Goal: Task Accomplishment & Management: Complete application form

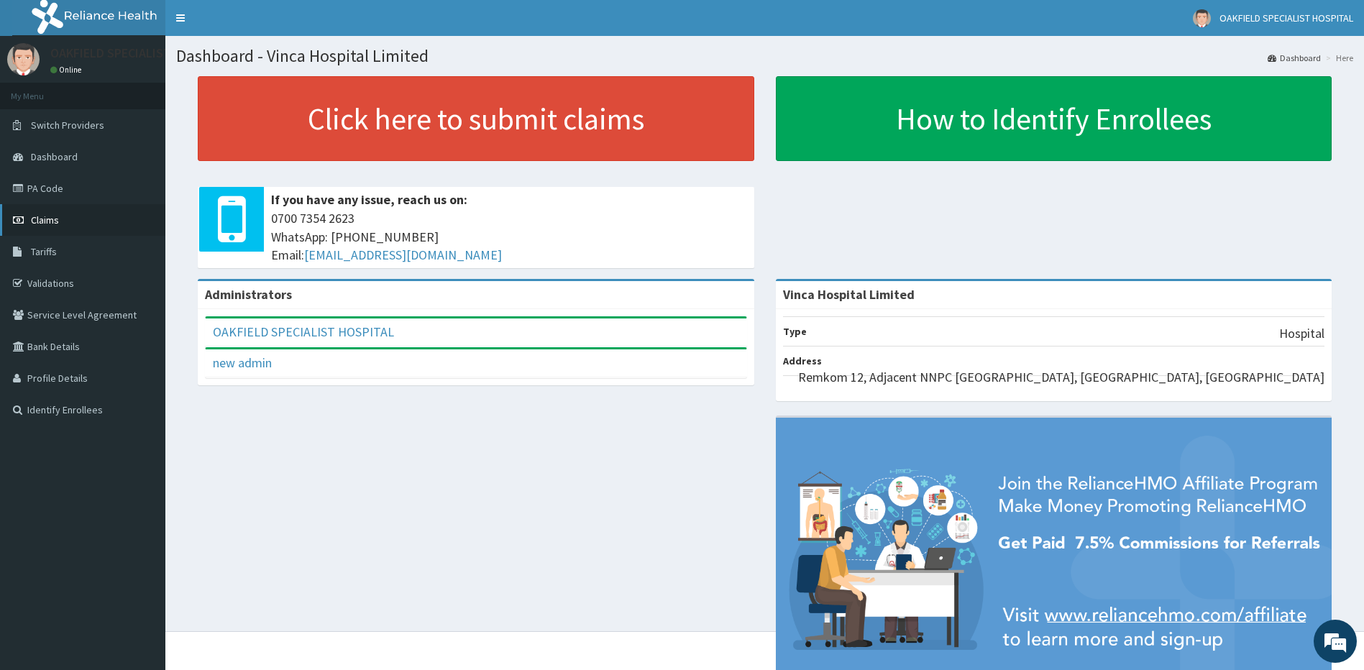
click at [37, 220] on span "Claims" at bounding box center [45, 220] width 28 height 13
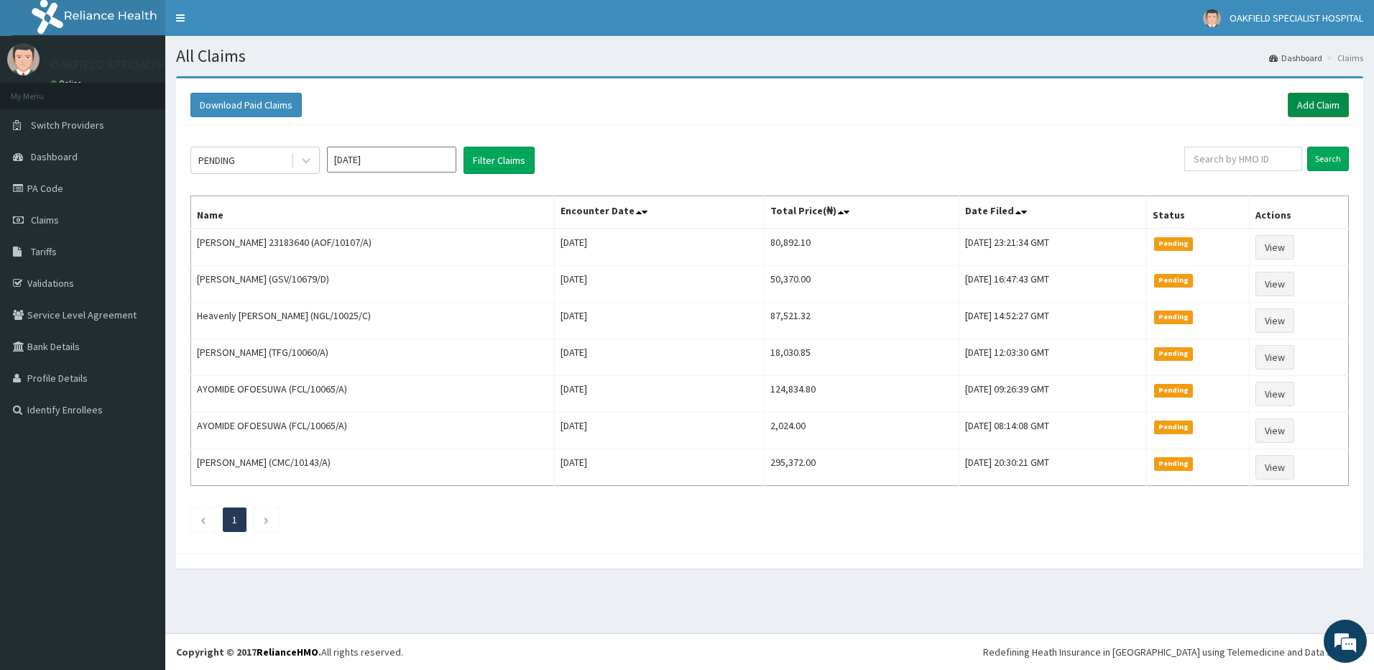
click at [1323, 113] on link "Add Claim" at bounding box center [1318, 105] width 61 height 24
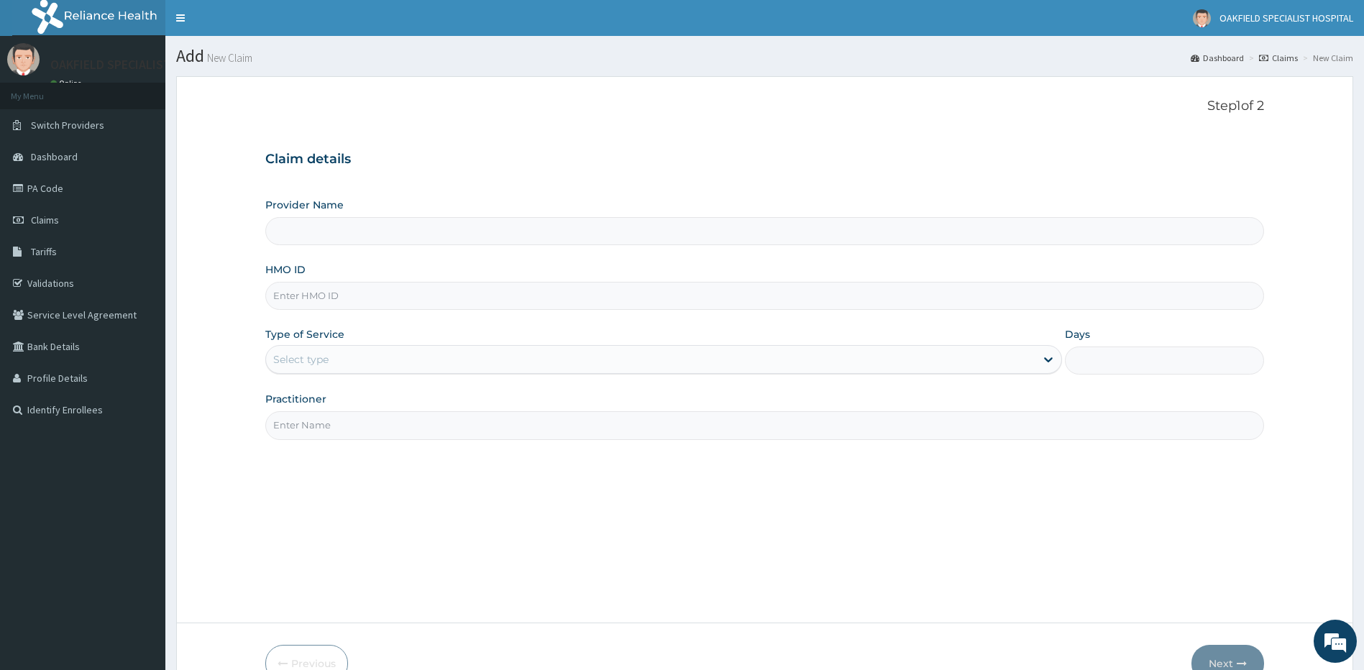
type input "Vinca Hospital Limited"
click at [302, 300] on input "HMO ID" at bounding box center [764, 296] width 999 height 28
paste input "AOF/10107/A"
type input "AOF/10107/A"
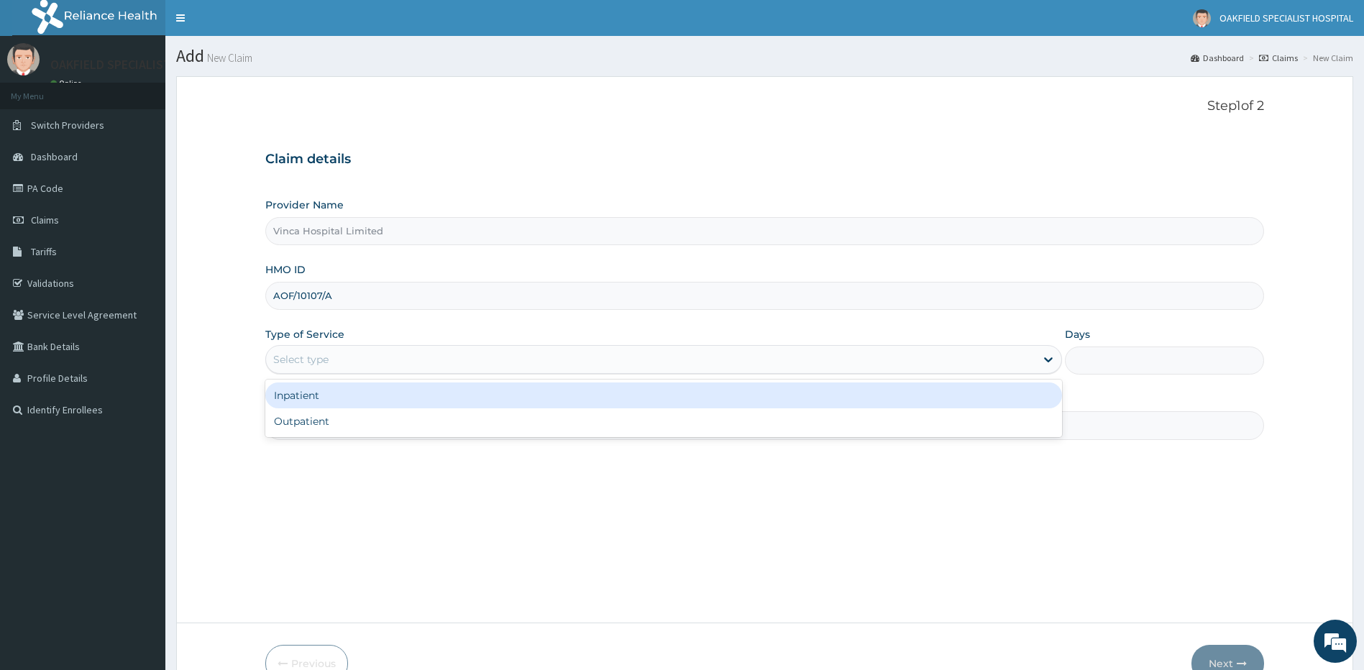
click at [327, 352] on div "Select type" at bounding box center [300, 359] width 55 height 14
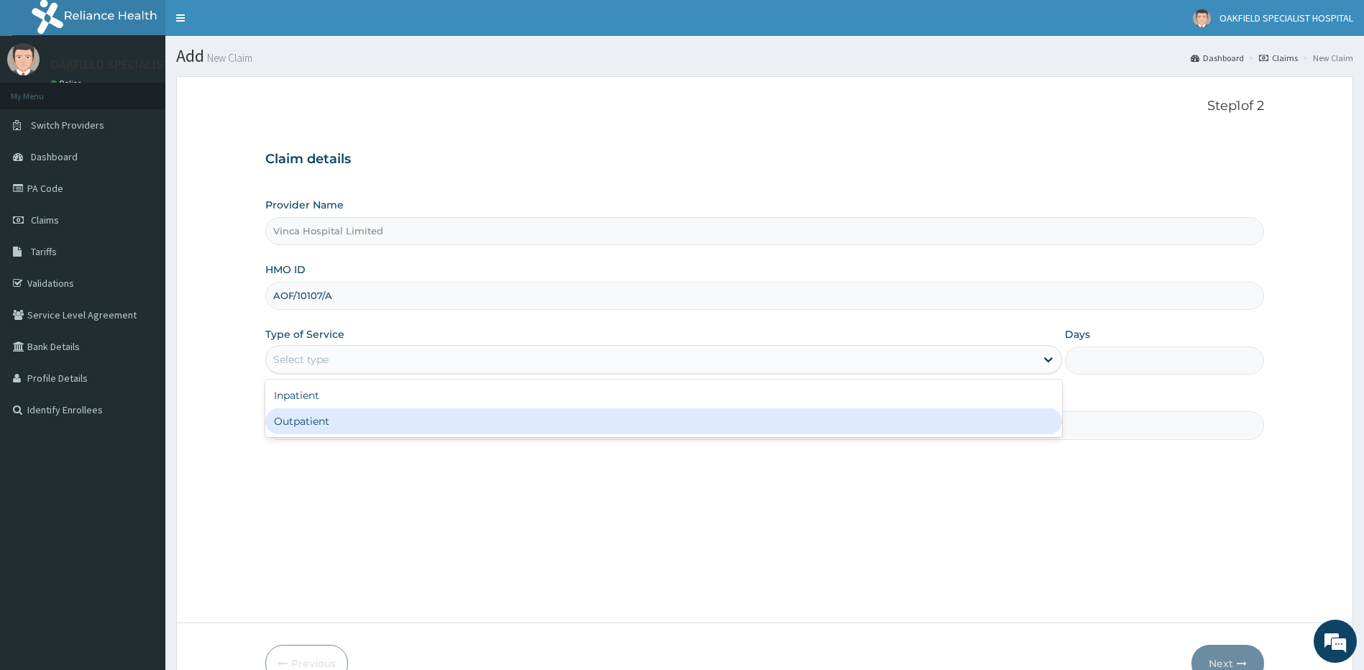
click at [334, 427] on div "Outpatient" at bounding box center [663, 421] width 797 height 26
type input "1"
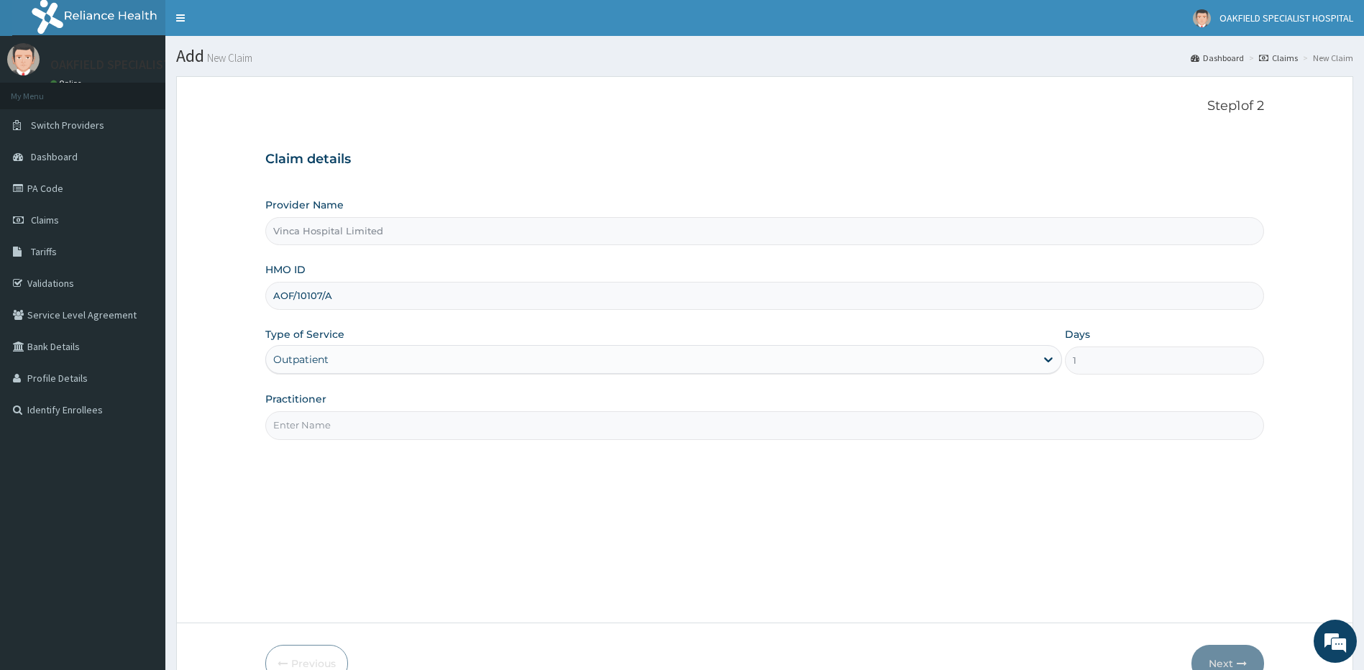
click at [335, 427] on input "Practitioner" at bounding box center [764, 425] width 999 height 28
type input "d"
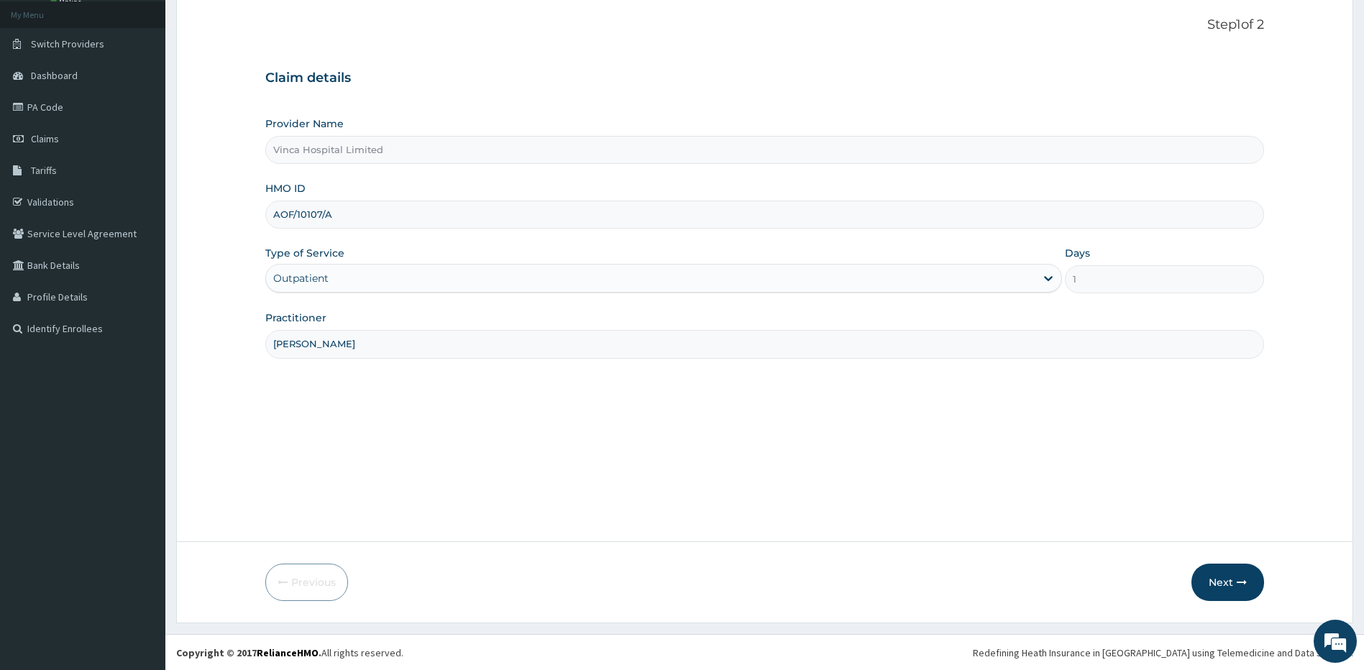
scroll to position [82, 0]
type input "[PERSON_NAME]"
click at [1224, 574] on button "Next" at bounding box center [1227, 581] width 73 height 37
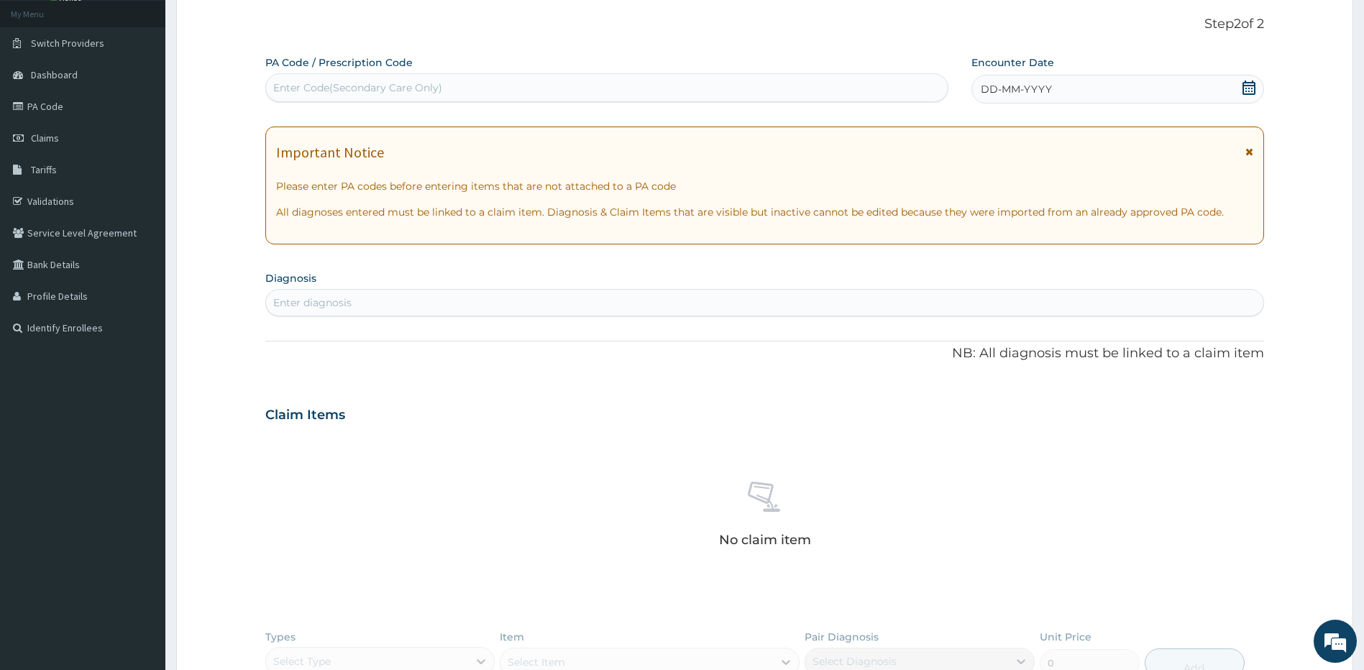
drag, startPoint x: 290, startPoint y: 92, endPoint x: 235, endPoint y: 124, distance: 63.1
click at [290, 91] on div "Enter Code(Secondary Care Only)" at bounding box center [357, 88] width 169 height 14
paste input "PA/65DC90"
type input "PA/65DC90"
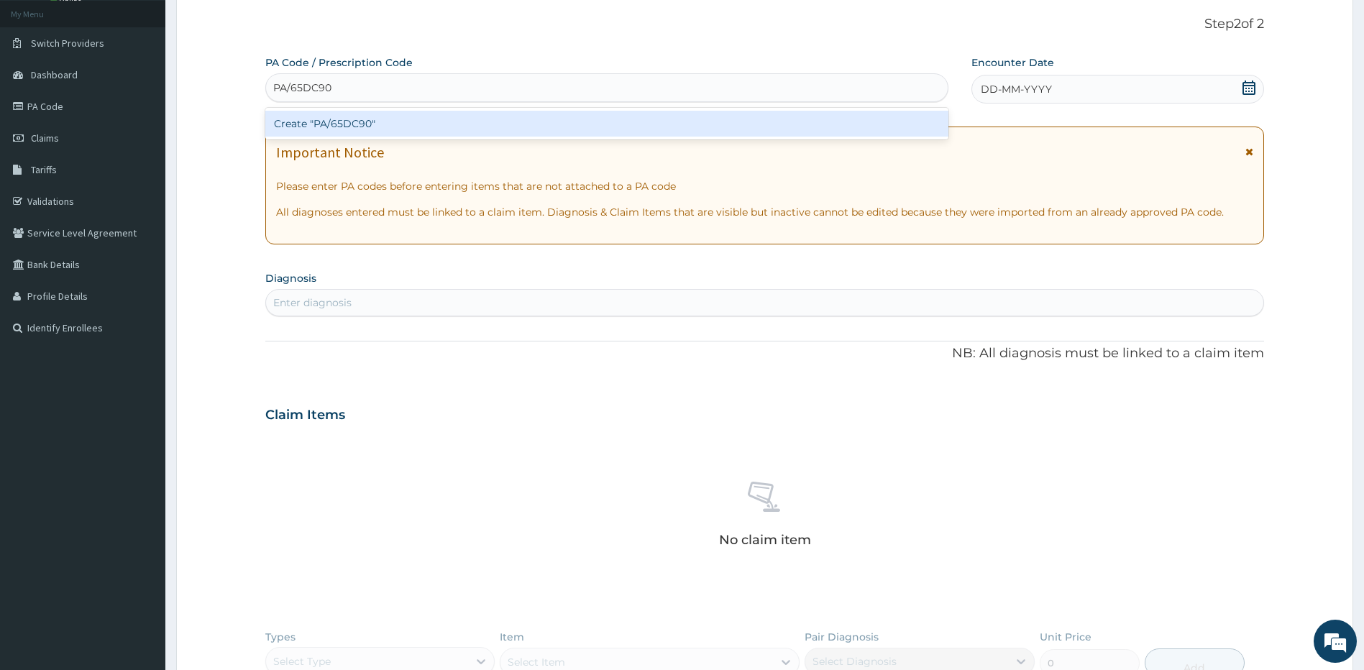
click at [297, 130] on div "Create "PA/65DC90"" at bounding box center [606, 124] width 683 height 26
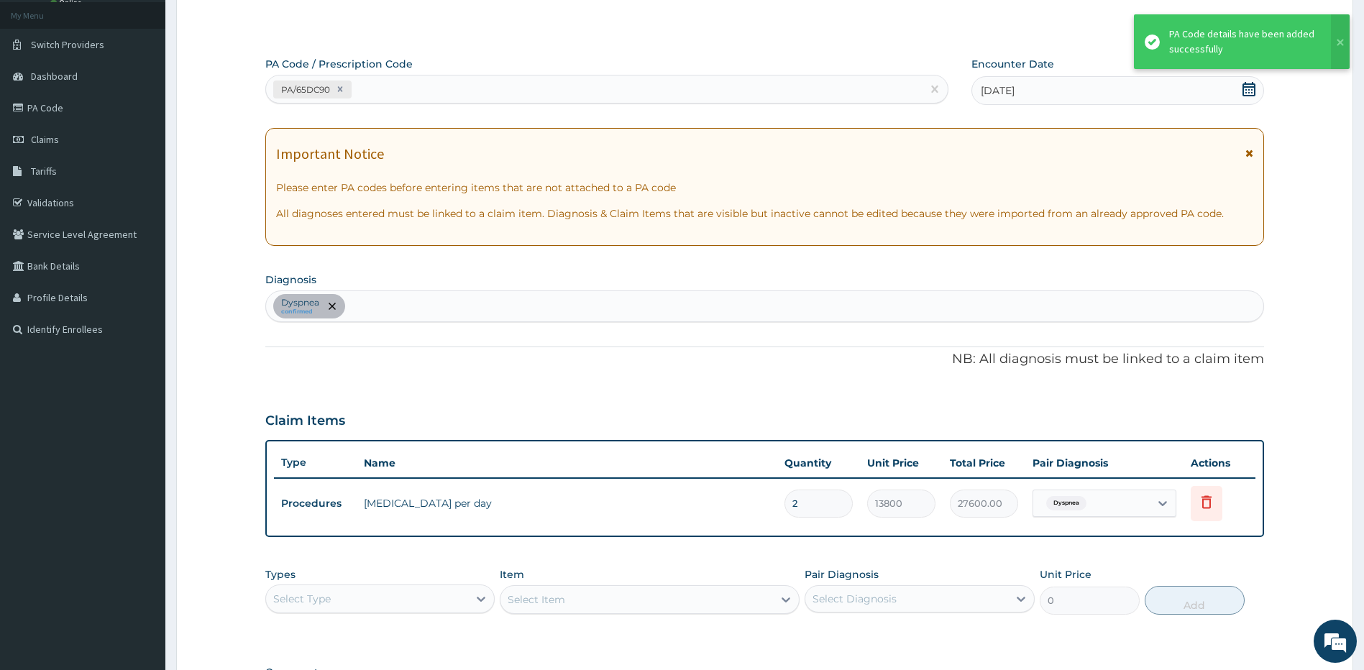
scroll to position [284, 0]
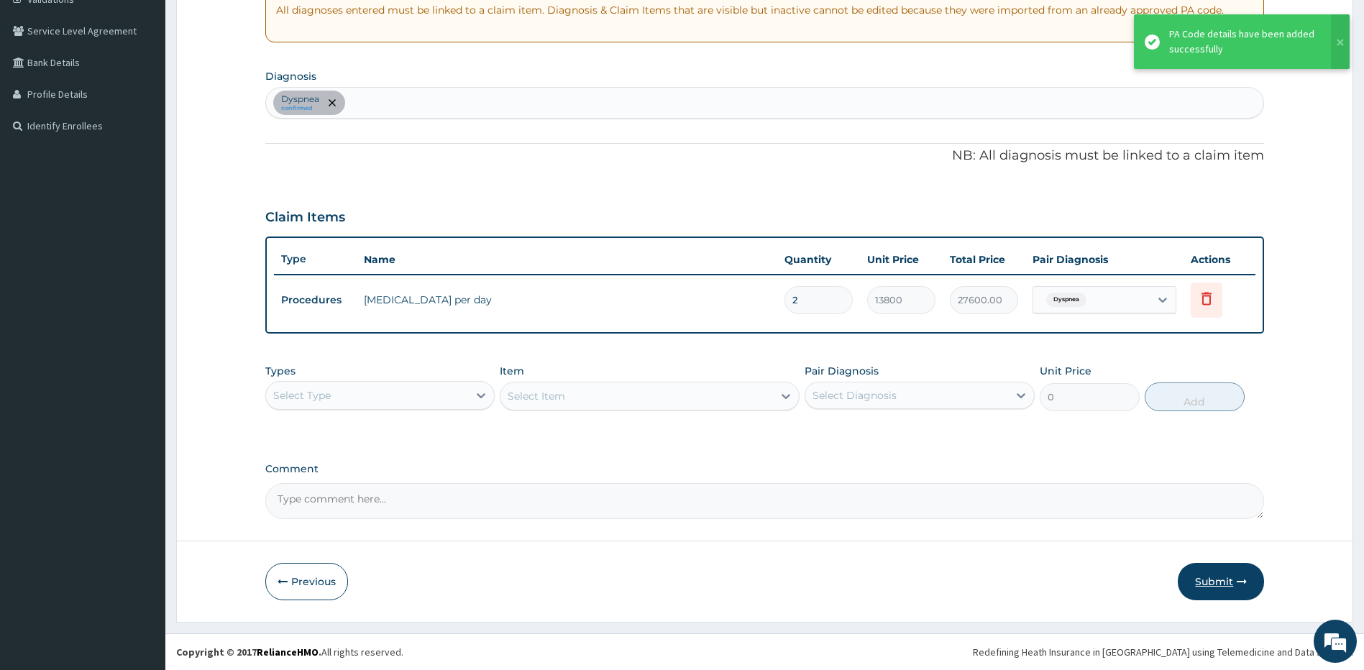
click at [1211, 587] on button "Submit" at bounding box center [1220, 581] width 86 height 37
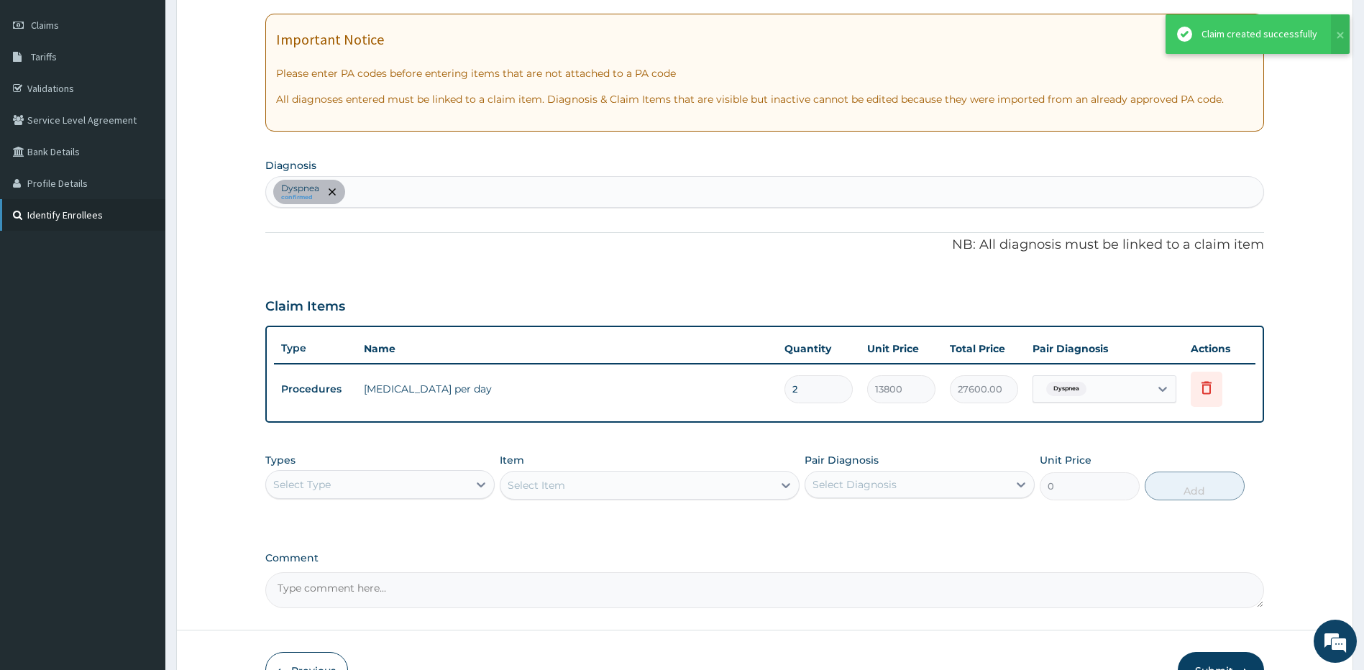
scroll to position [108, 0]
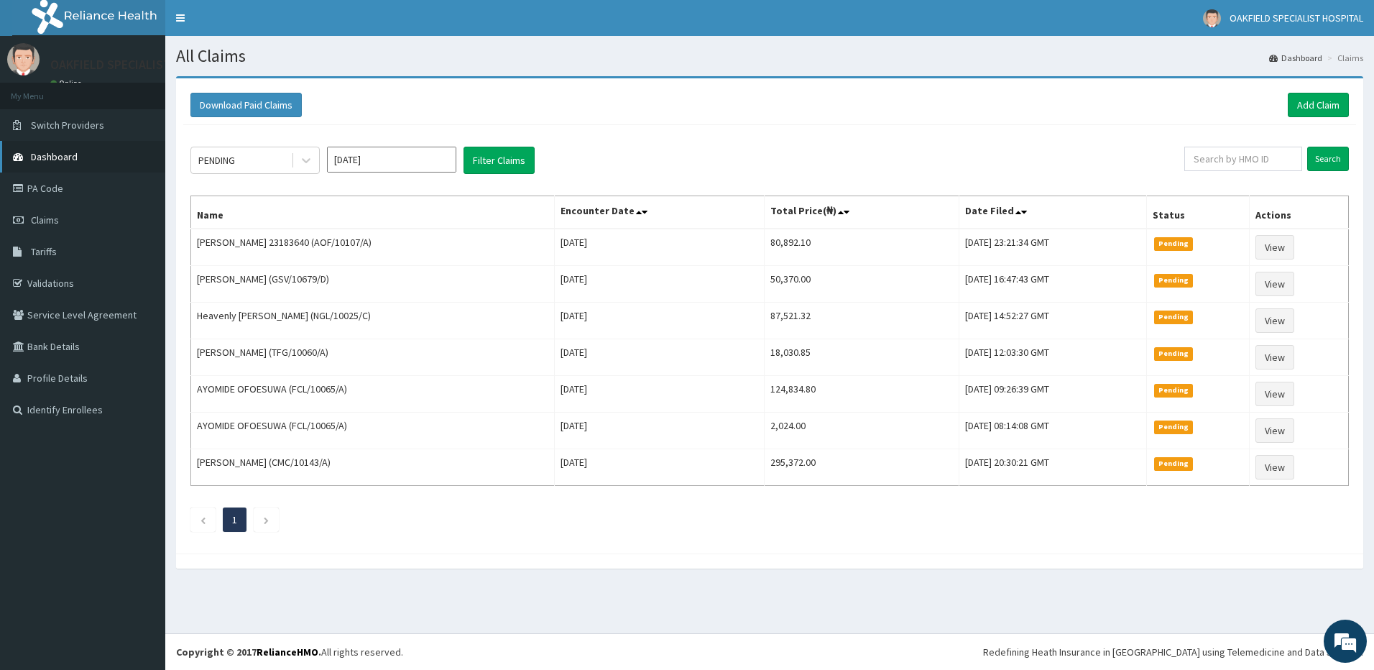
click at [57, 159] on span "Dashboard" at bounding box center [54, 156] width 47 height 13
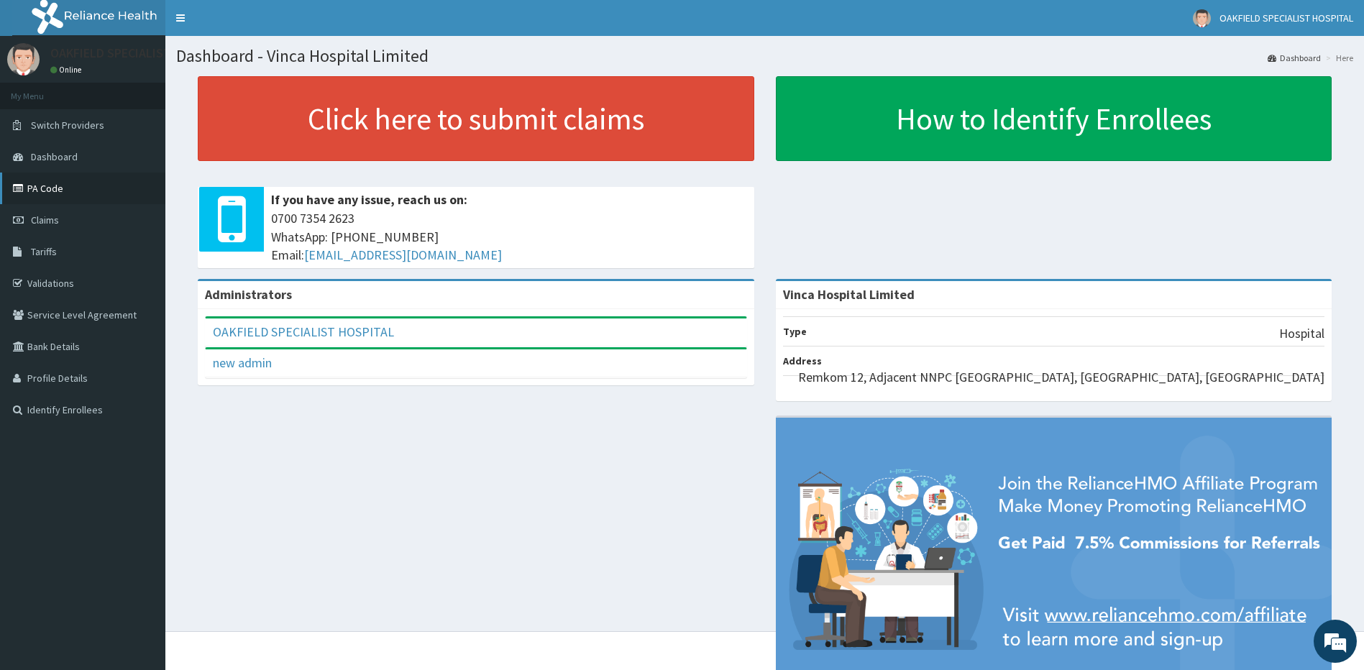
drag, startPoint x: 43, startPoint y: 223, endPoint x: 97, endPoint y: 179, distance: 69.5
click at [44, 222] on span "Claims" at bounding box center [45, 220] width 28 height 13
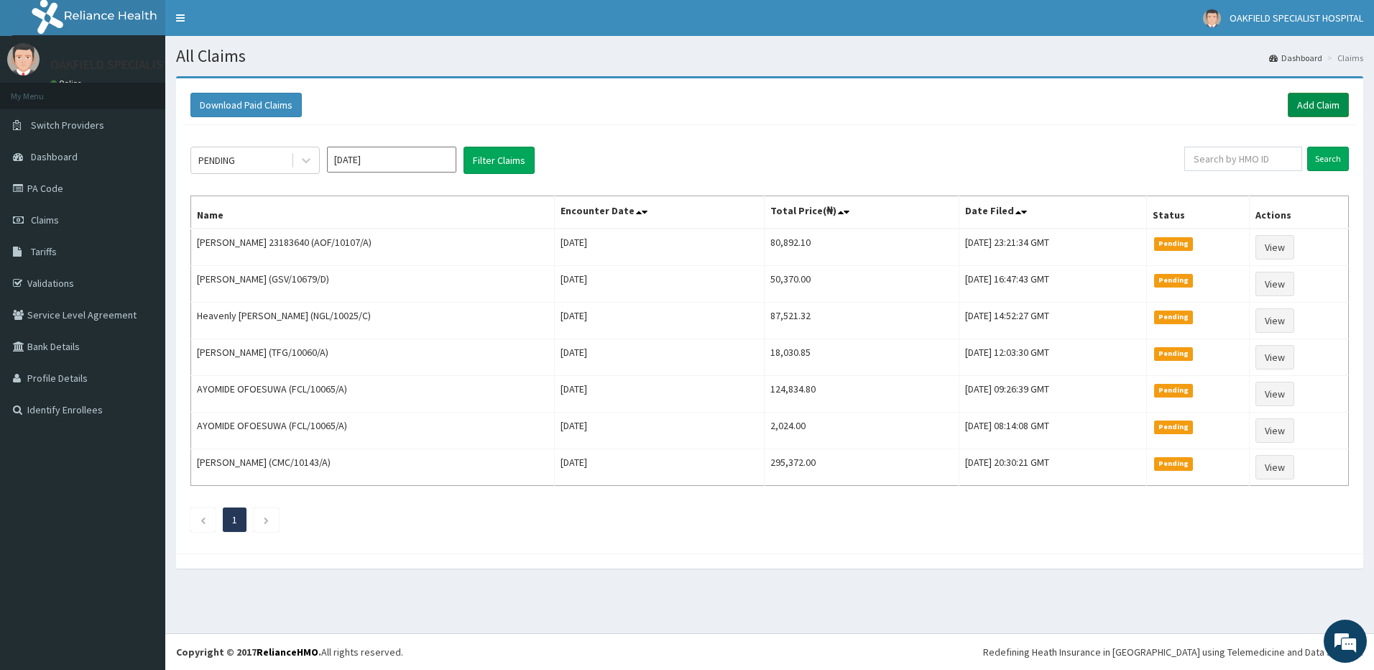
click at [1319, 104] on link "Add Claim" at bounding box center [1318, 105] width 61 height 24
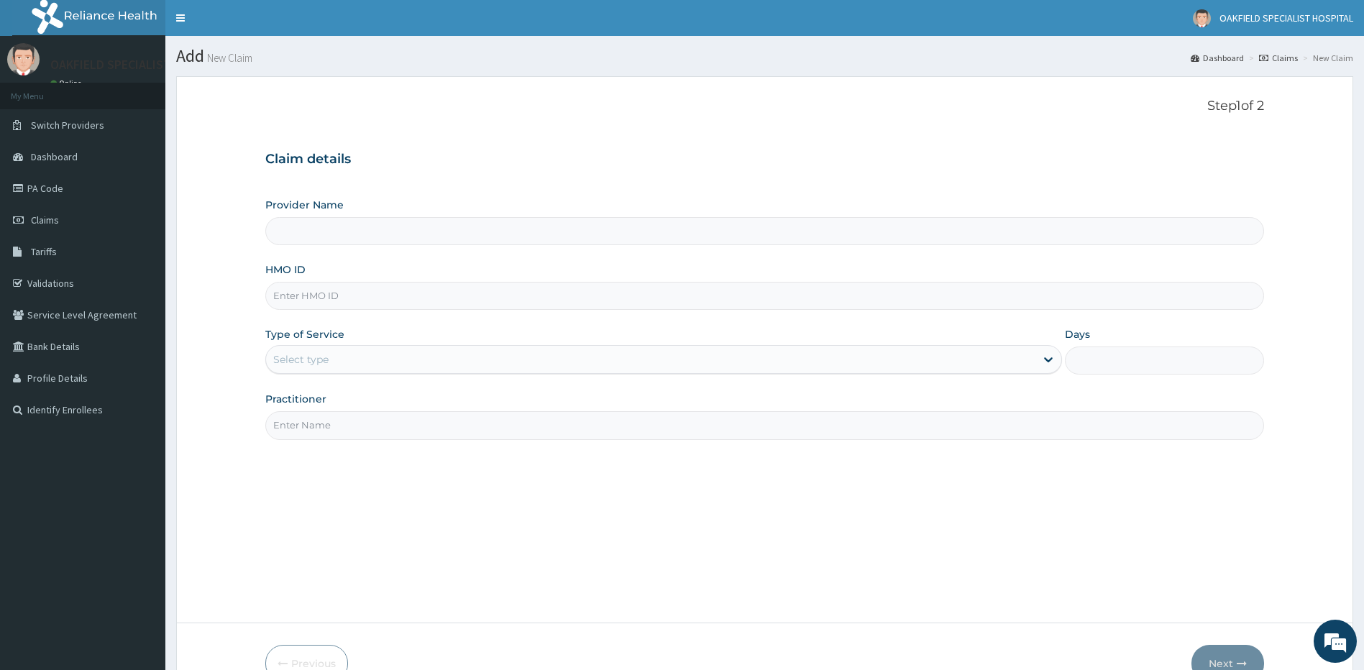
click at [295, 295] on input "HMO ID" at bounding box center [764, 296] width 999 height 28
type input "Vinca Hospital Limited"
paste input "AOF/10107/A"
type input "AOF/10107/A"
click at [303, 363] on div "Select type" at bounding box center [300, 359] width 55 height 14
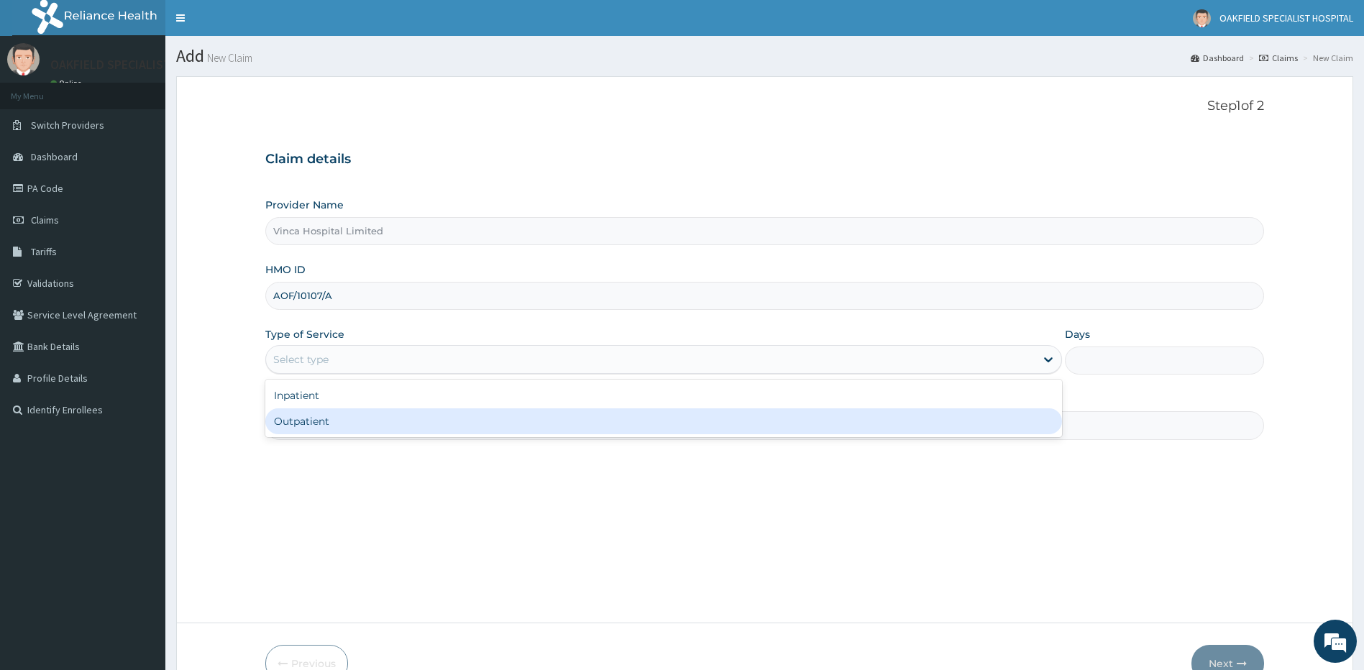
click at [290, 430] on div "Outpatient" at bounding box center [663, 421] width 797 height 26
type input "1"
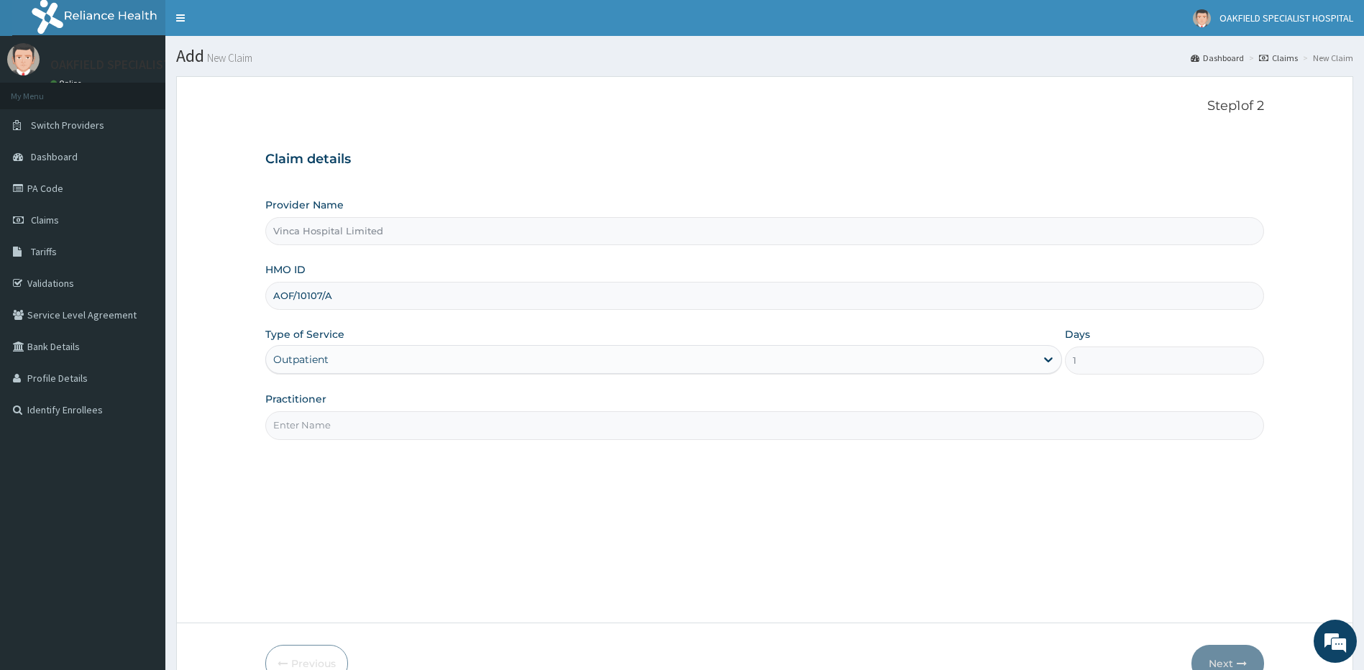
click at [290, 431] on input "Practitioner" at bounding box center [764, 425] width 999 height 28
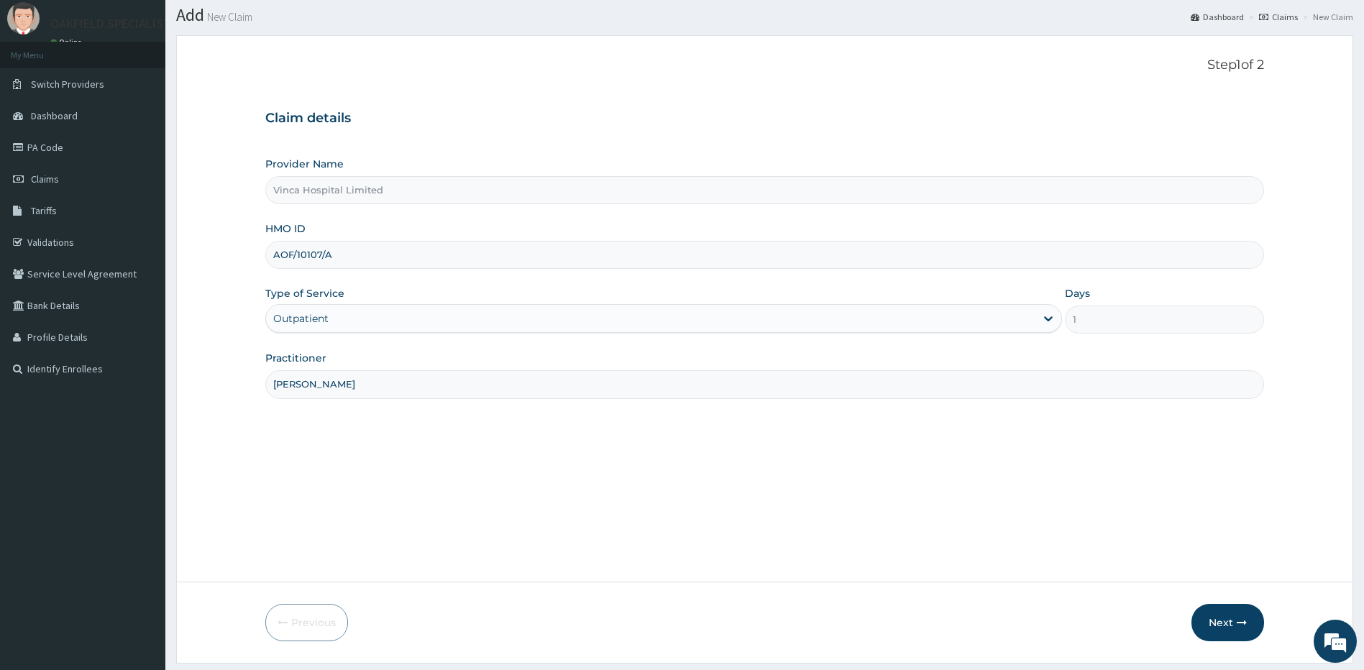
scroll to position [82, 0]
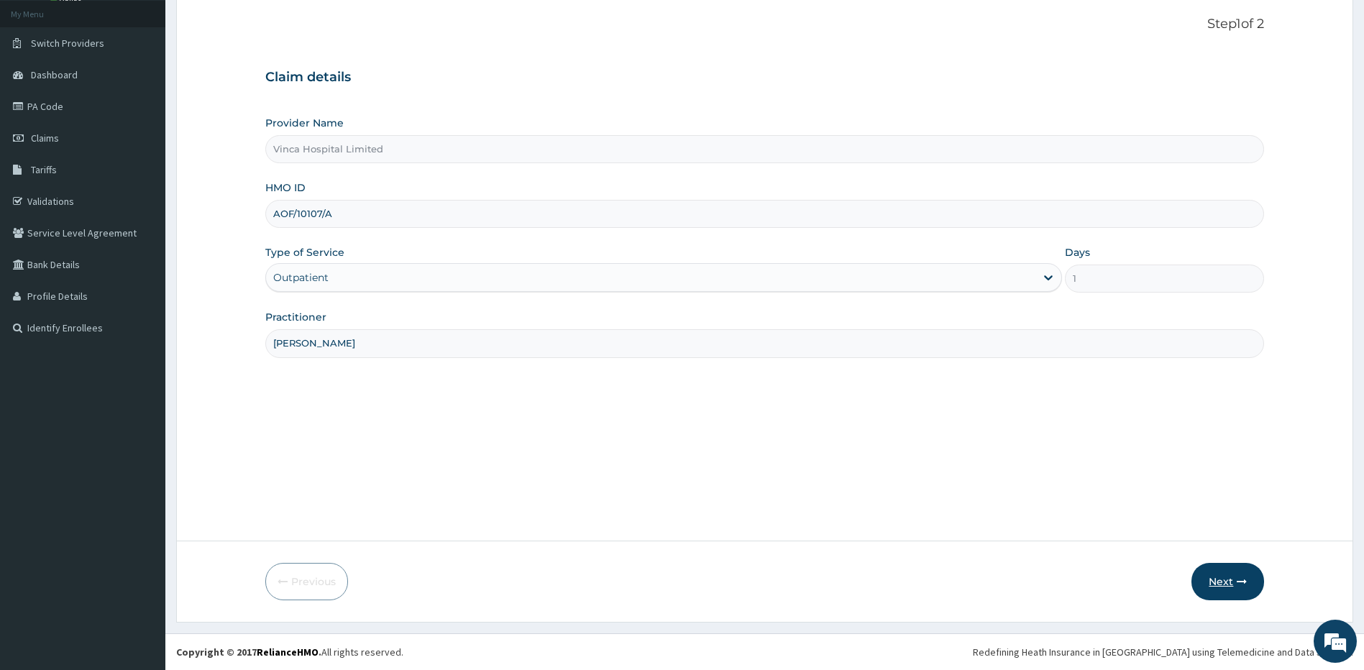
type input "DR DAVID"
click at [1222, 584] on button "Next" at bounding box center [1227, 581] width 73 height 37
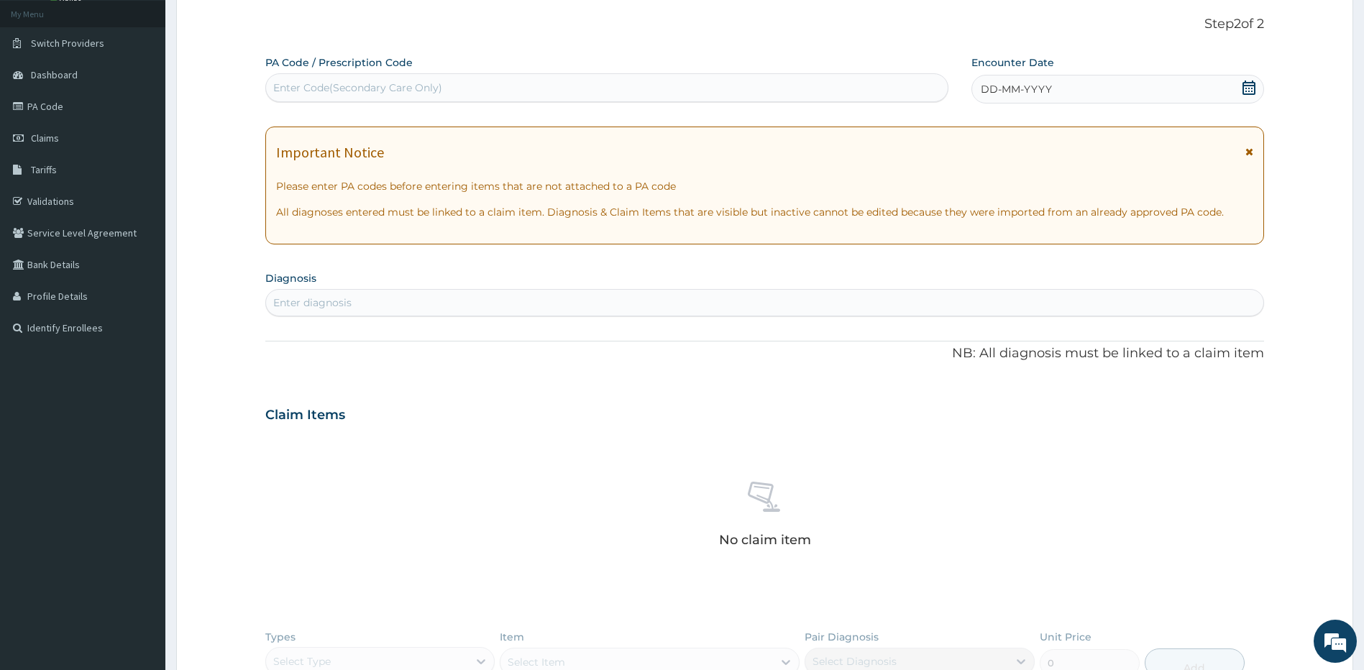
click at [316, 88] on div "Enter Code(Secondary Care Only)" at bounding box center [357, 88] width 169 height 14
paste input "A/1C4498"
type input "A/1C4498"
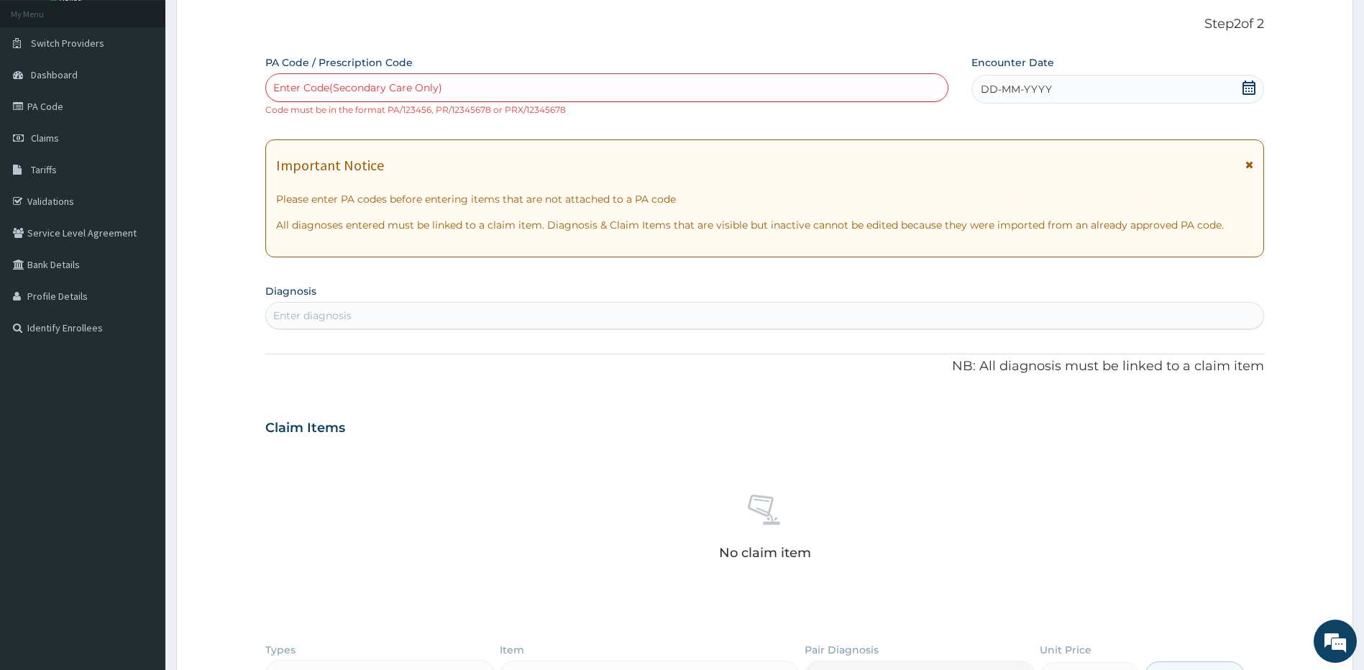
click at [366, 91] on div "Enter Code(Secondary Care Only)" at bounding box center [357, 88] width 169 height 14
paste input "PA/1C4498"
type input "PA/1C4498"
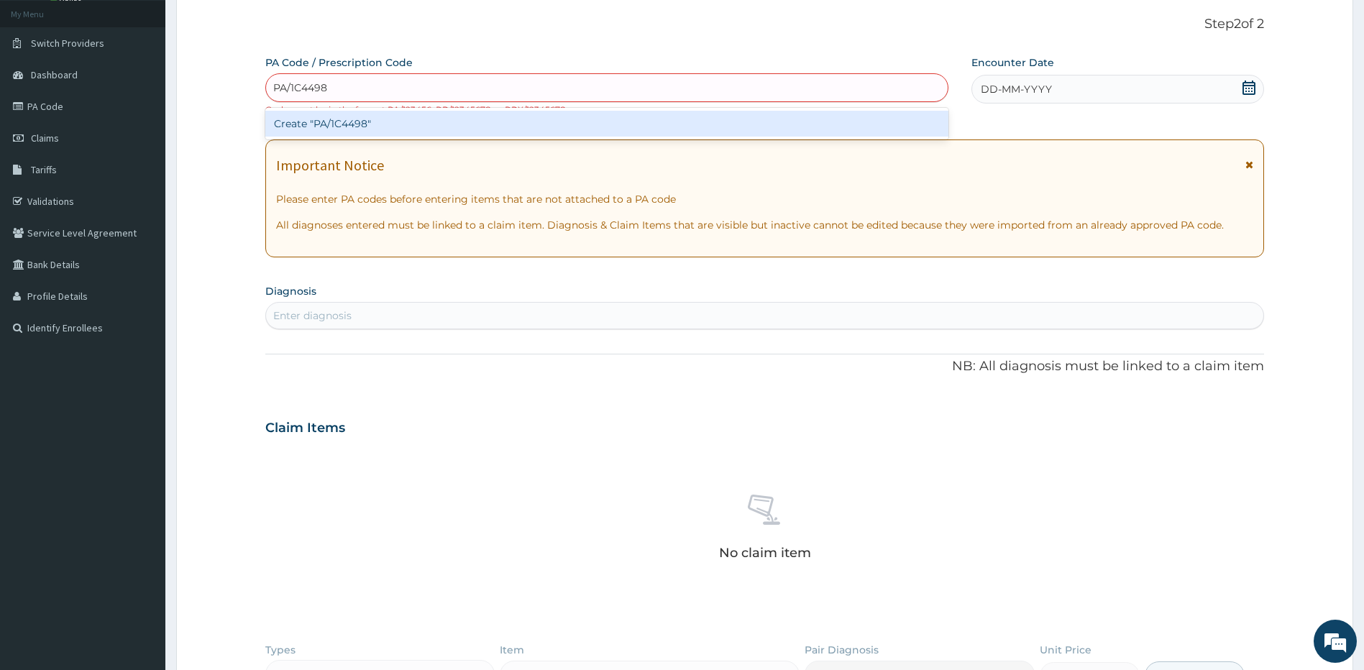
click at [364, 121] on div "Create "PA/1C4498"" at bounding box center [606, 124] width 683 height 26
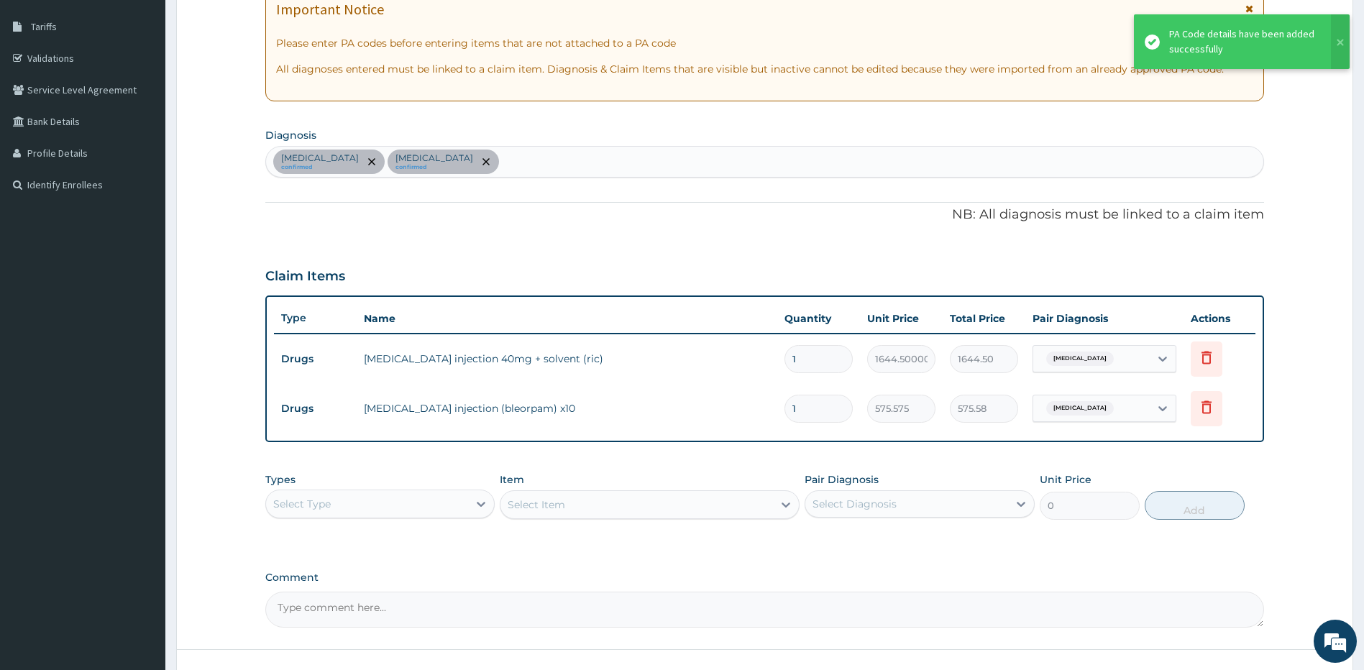
scroll to position [226, 0]
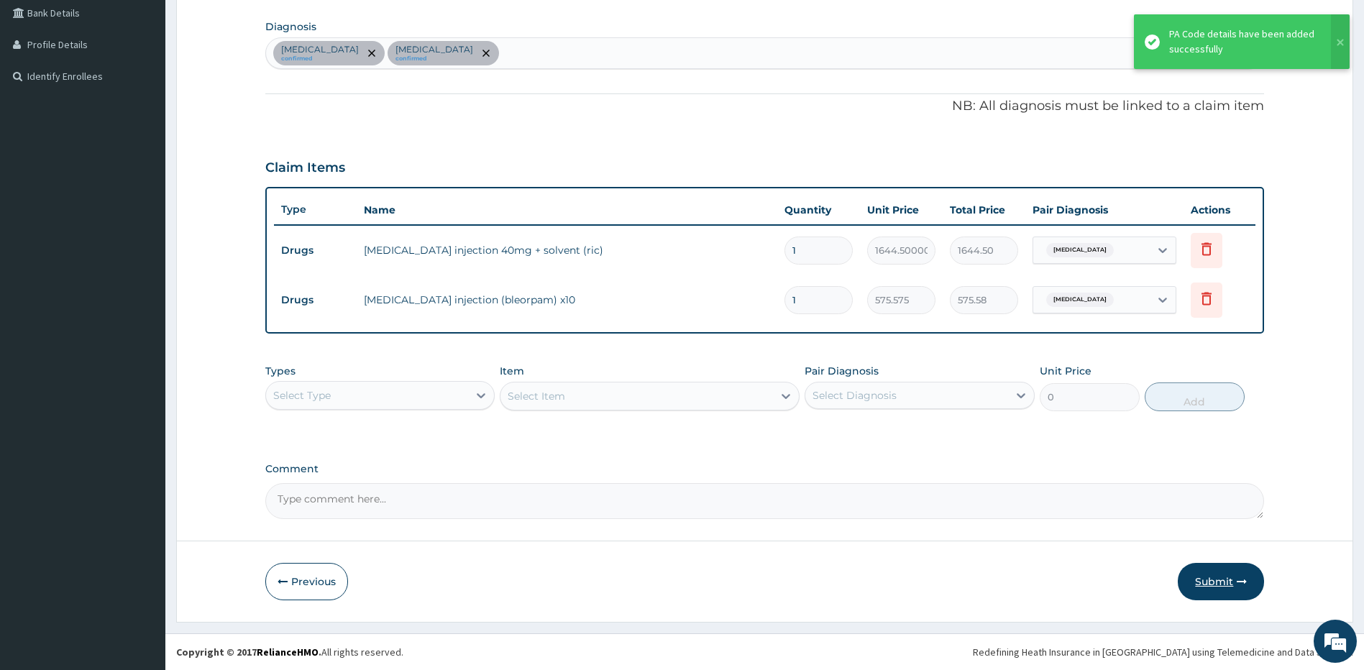
click at [1215, 588] on button "Submit" at bounding box center [1220, 581] width 86 height 37
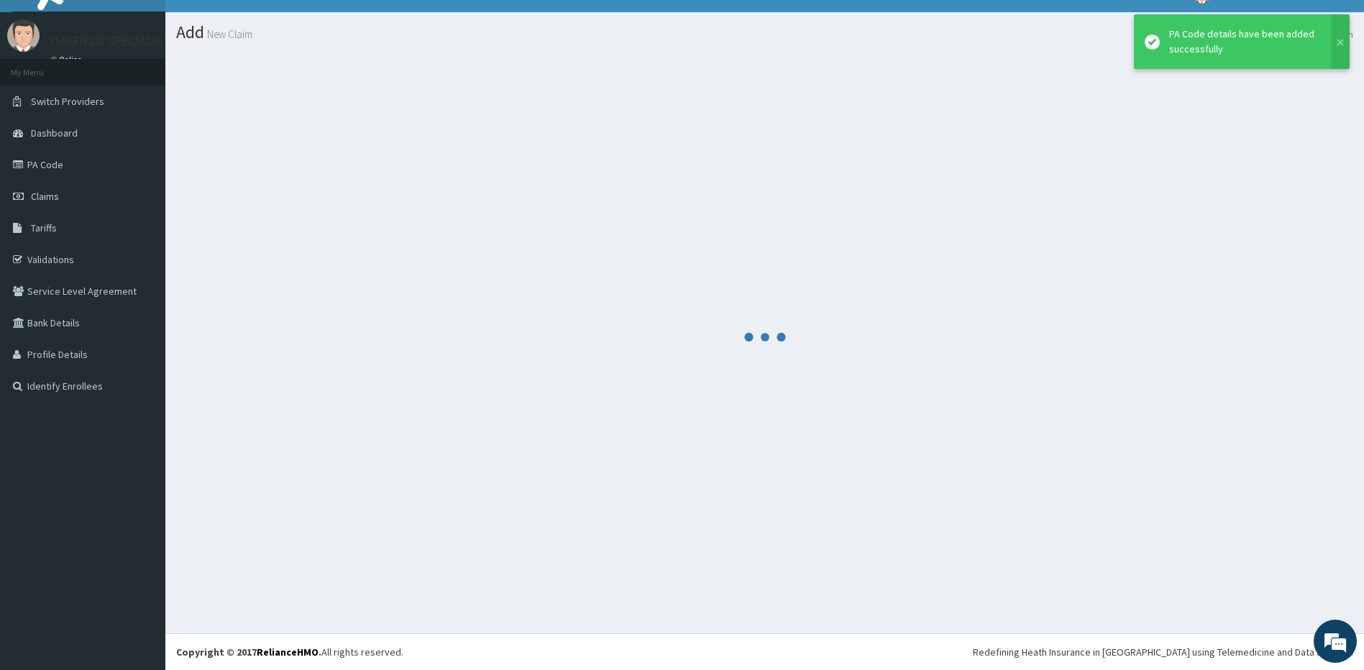
scroll to position [24, 0]
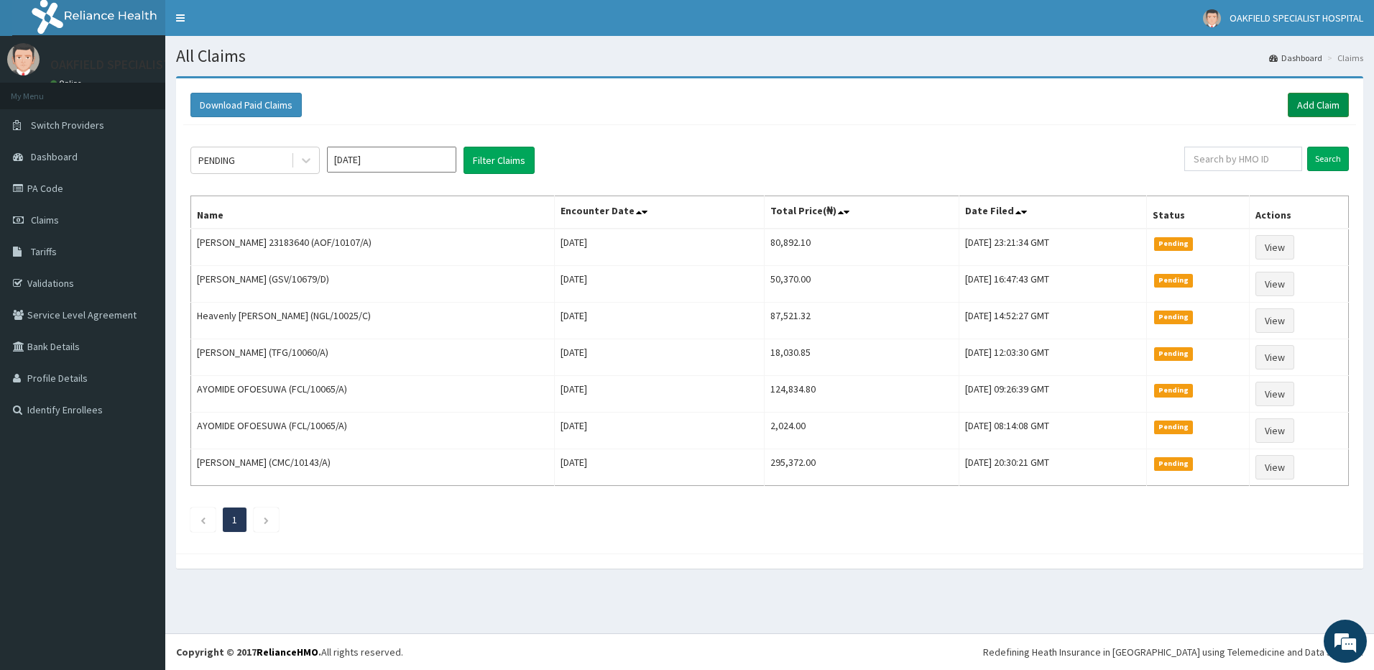
click at [1310, 104] on link "Add Claim" at bounding box center [1318, 105] width 61 height 24
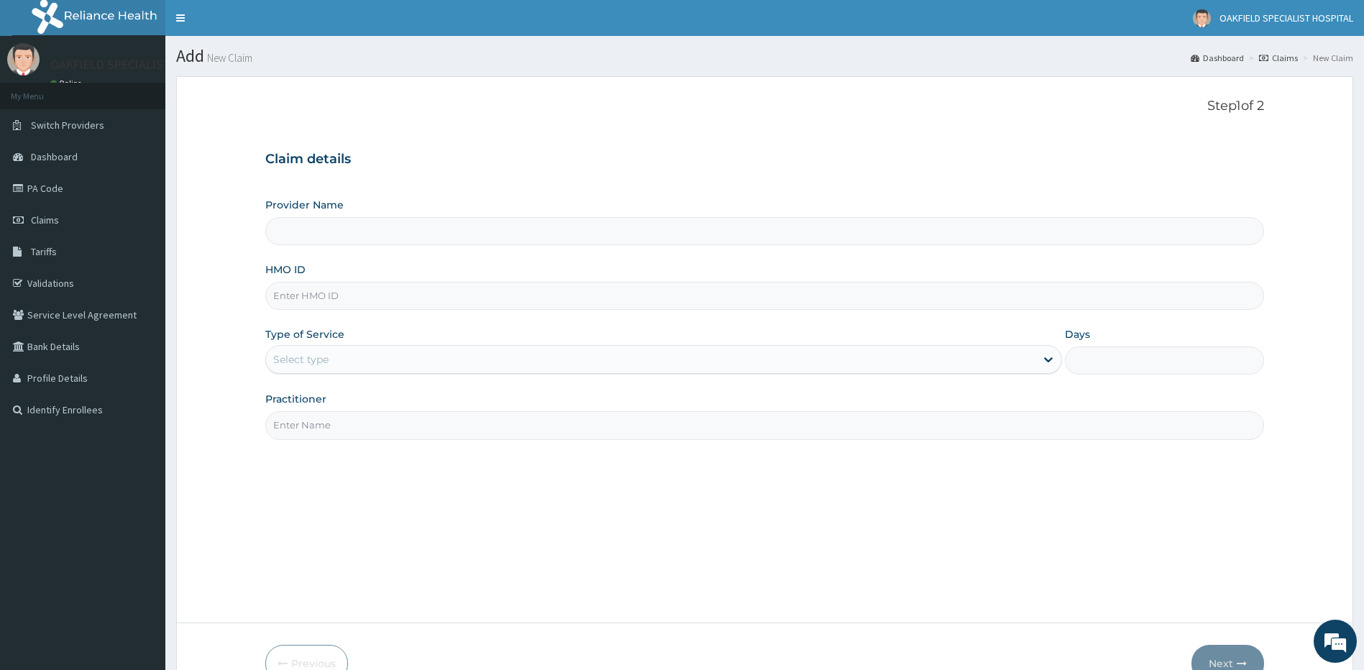
click at [300, 296] on input "HMO ID" at bounding box center [764, 296] width 999 height 28
type input "Vinca Hospital Limited"
paste input "AOF/10107/A"
type input "AOF/10107/A"
click at [297, 353] on div "Select type" at bounding box center [300, 359] width 55 height 14
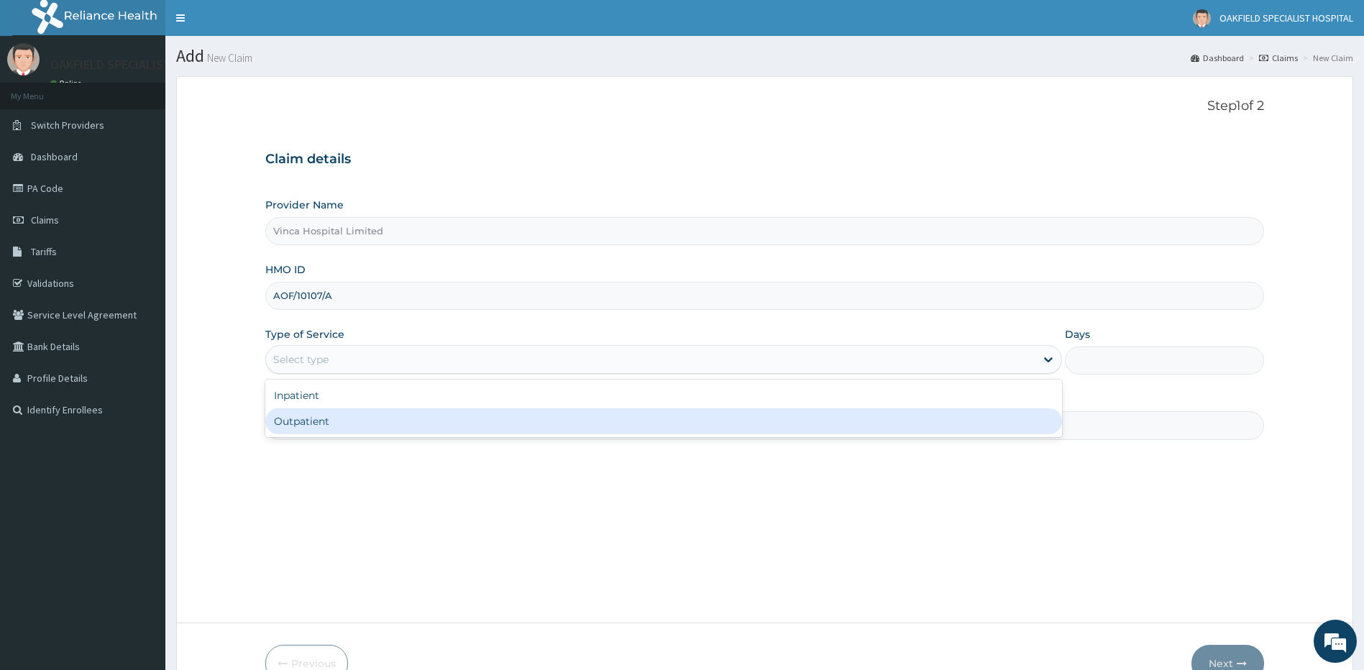
click at [321, 423] on div "Outpatient" at bounding box center [663, 421] width 797 height 26
type input "1"
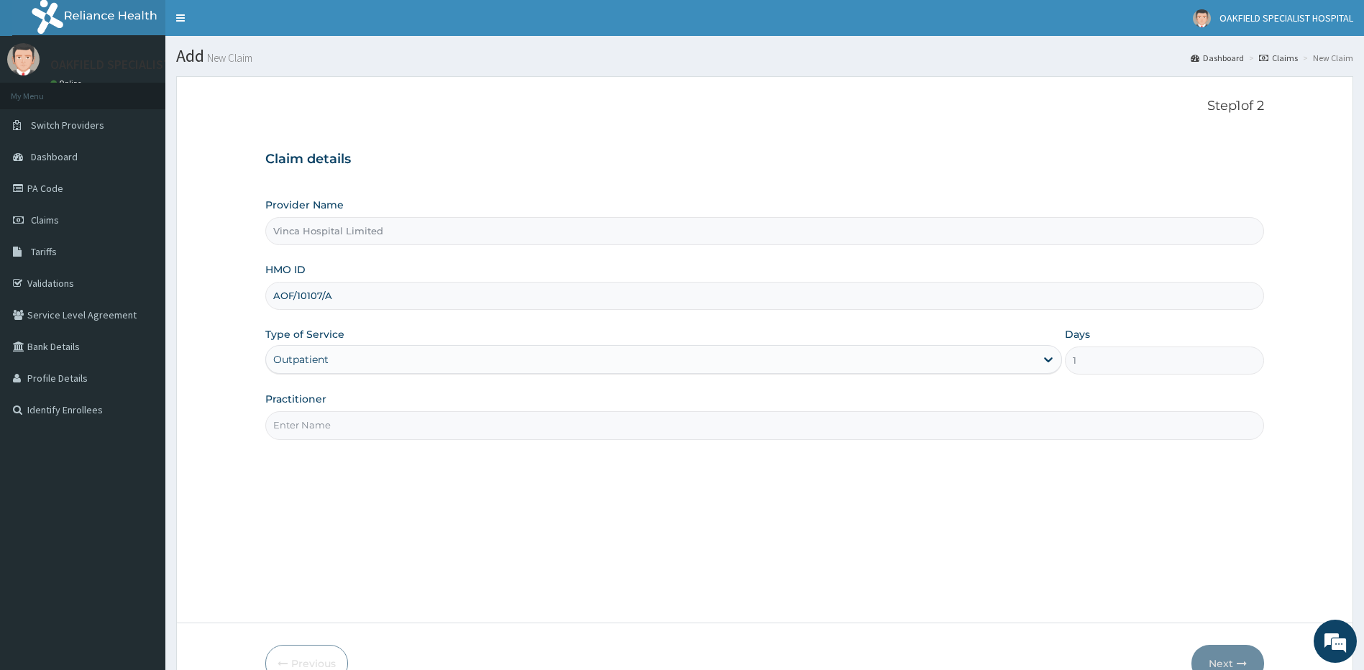
click at [318, 428] on input "Practitioner" at bounding box center [764, 425] width 999 height 28
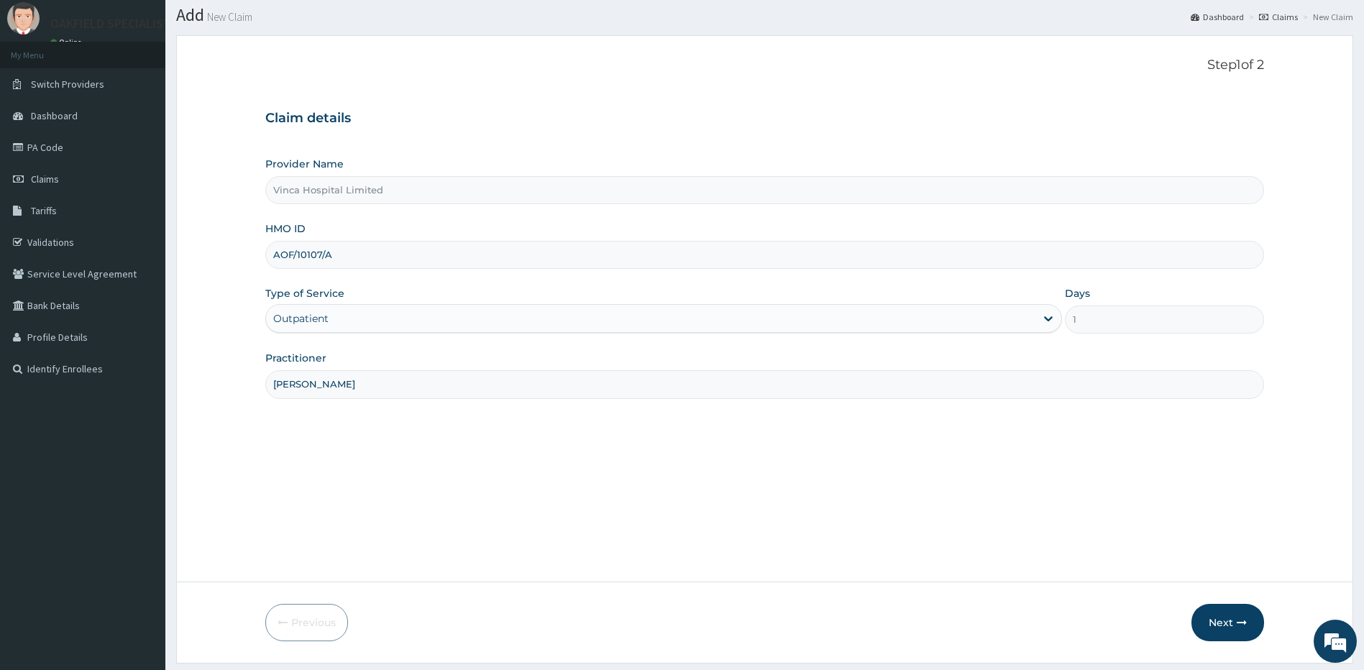
scroll to position [82, 0]
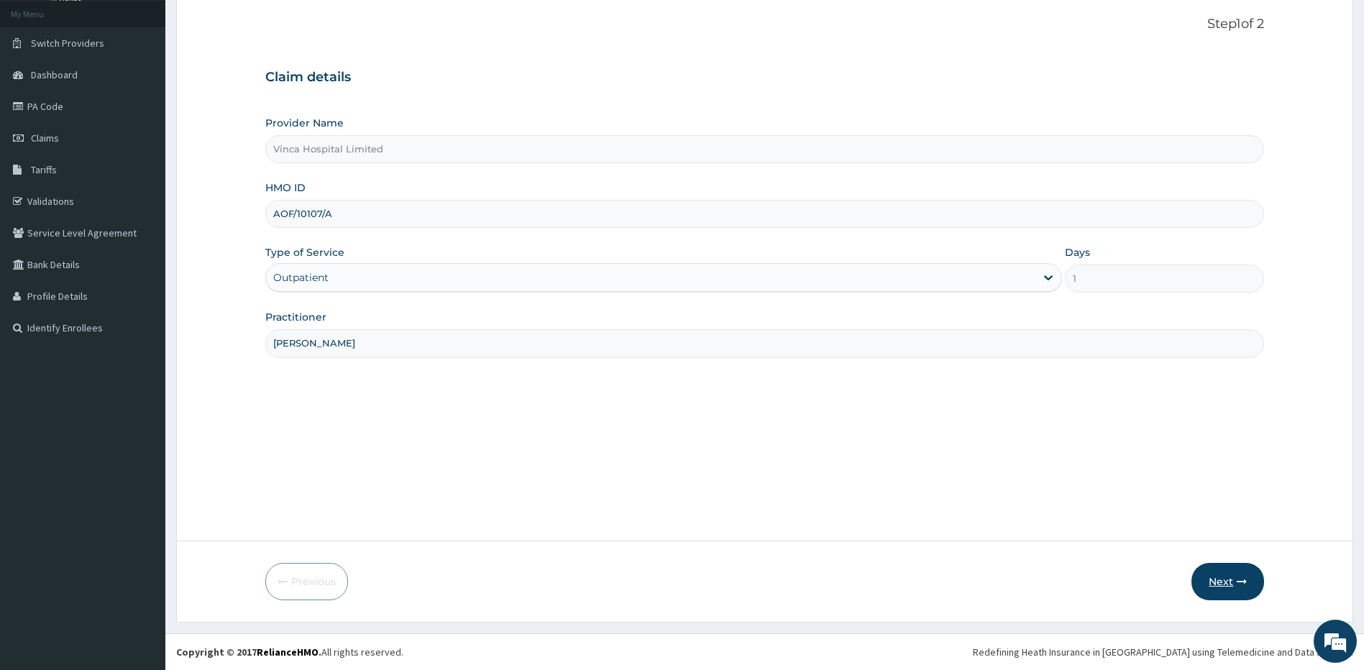
type input "[PERSON_NAME]"
click at [1234, 572] on button "Next" at bounding box center [1227, 581] width 73 height 37
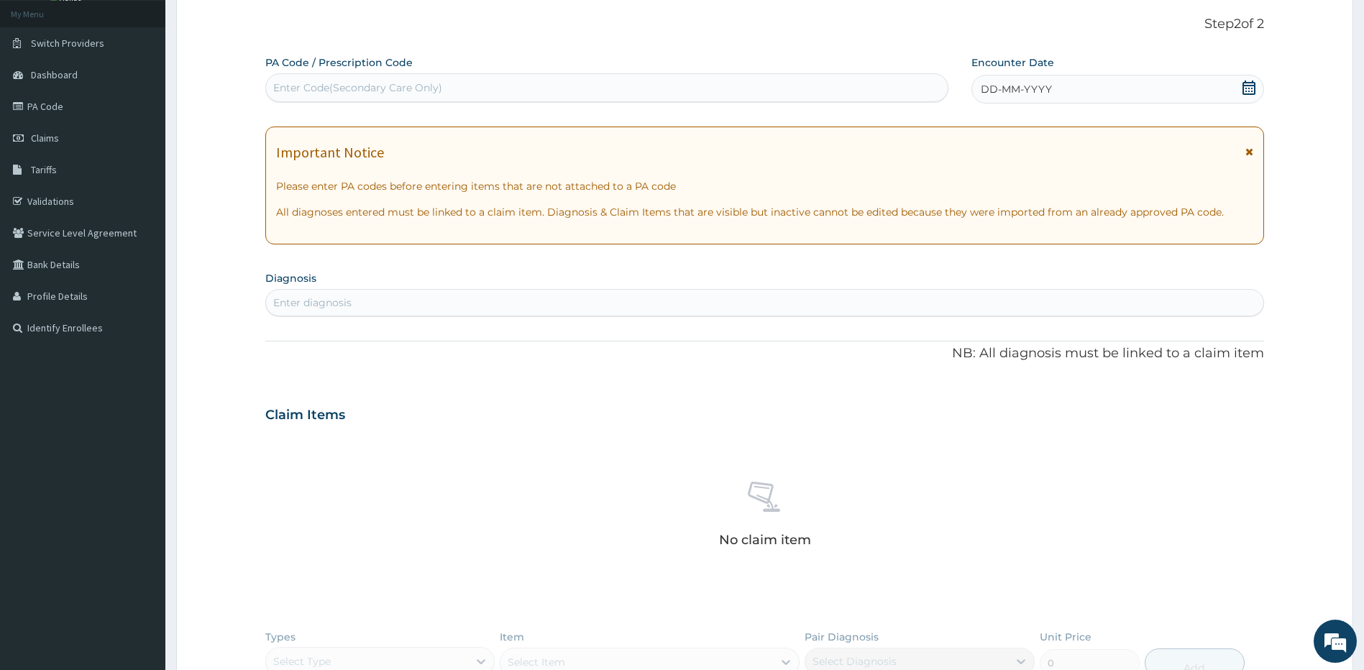
click at [348, 93] on div "Enter Code(Secondary Care Only)" at bounding box center [357, 88] width 169 height 14
paste input "PA/246D2E"
type input "PA/246D2E"
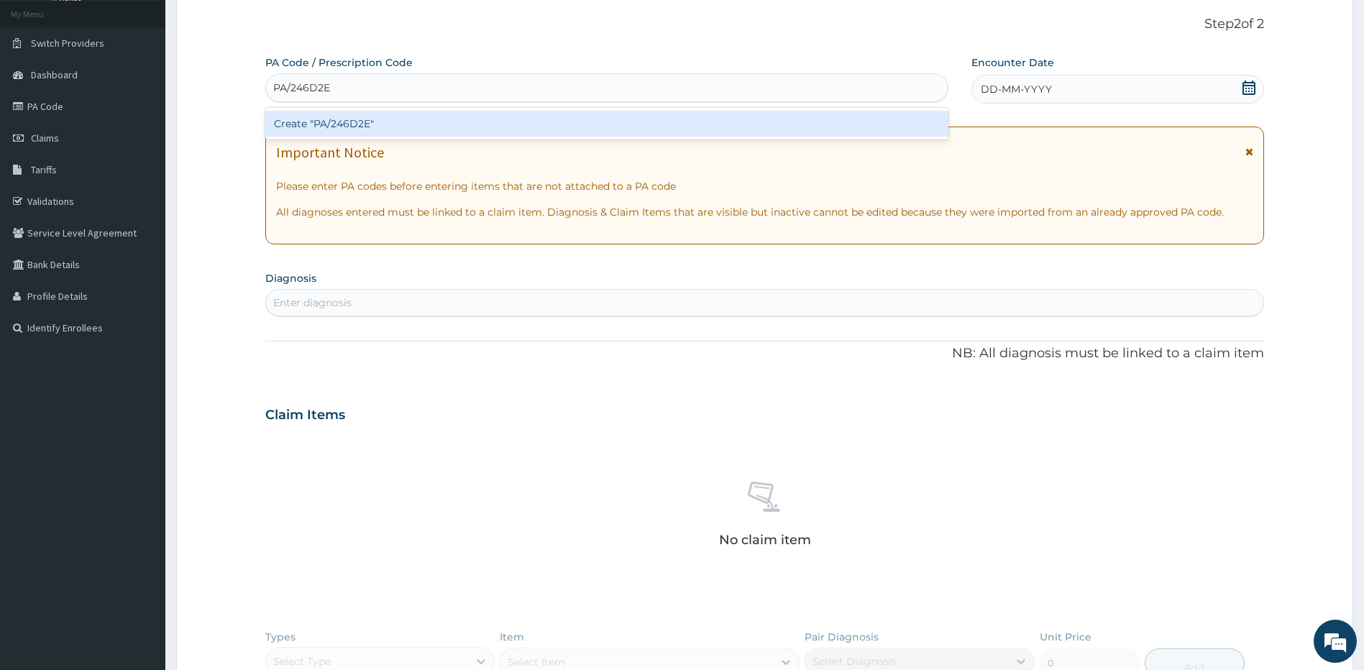
click at [298, 135] on div "Create "PA/246D2E"" at bounding box center [606, 124] width 683 height 26
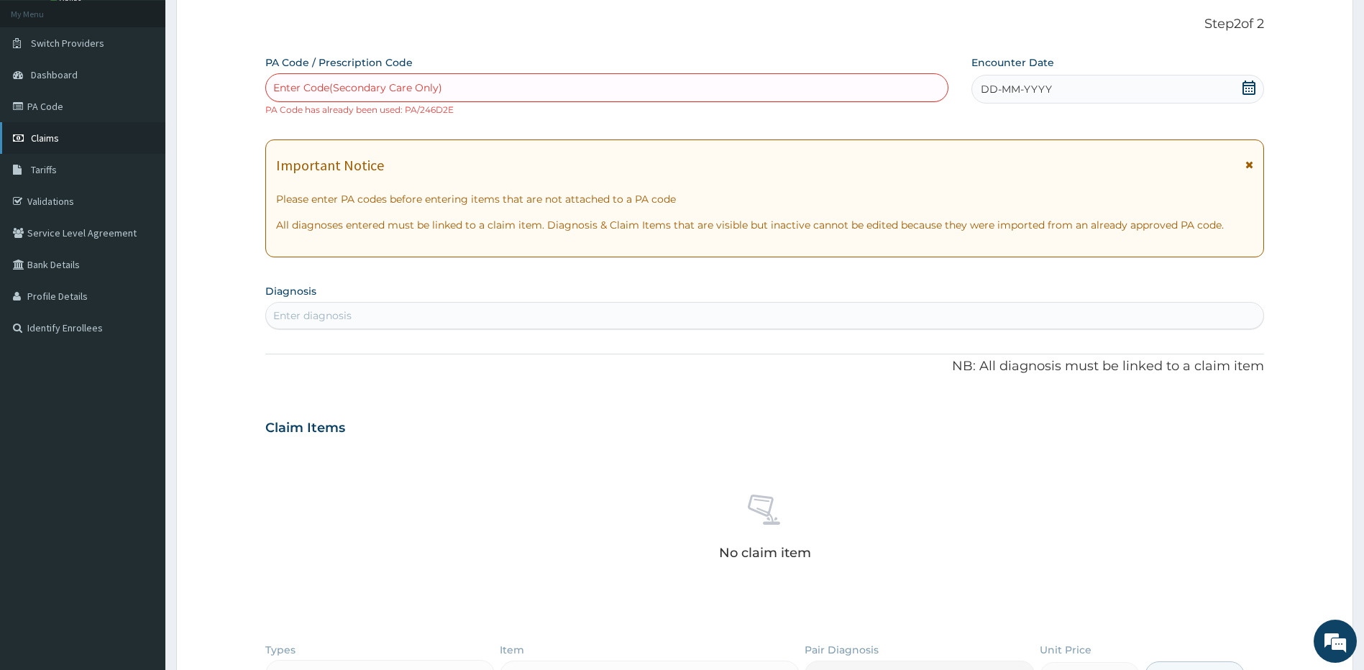
click at [47, 142] on span "Claims" at bounding box center [45, 138] width 28 height 13
